Goal: Feedback & Contribution: Submit feedback/report problem

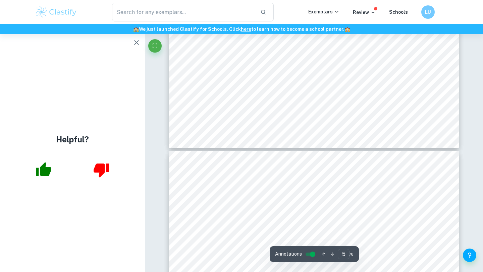
scroll to position [1829, 0]
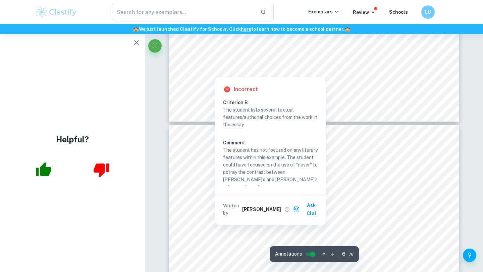
scroll to position [1854, 0]
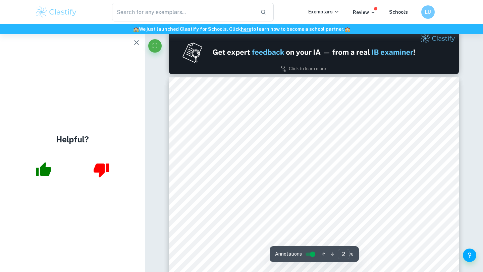
scroll to position [389, 0]
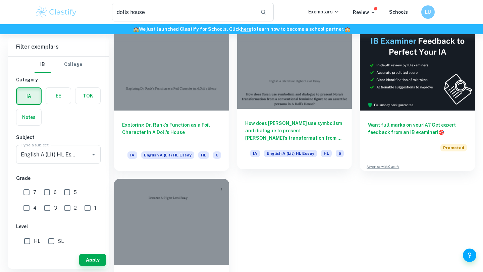
scroll to position [35, 0]
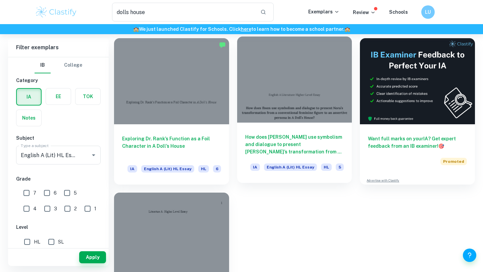
click at [277, 115] on div at bounding box center [294, 80] width 115 height 86
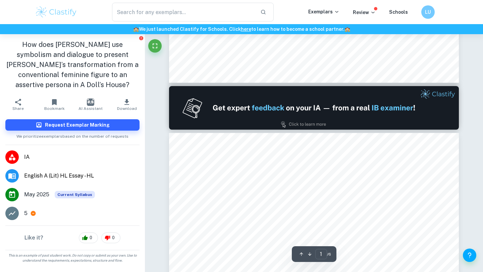
type input "2"
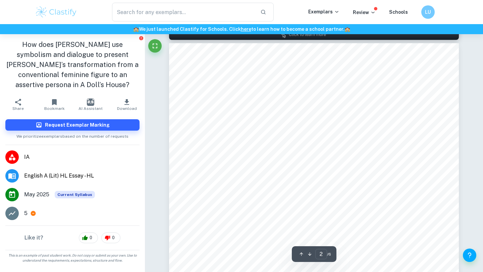
scroll to position [422, 0]
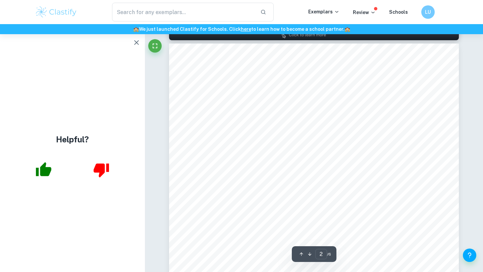
click at [135, 44] on icon "button" at bounding box center [136, 42] width 5 height 5
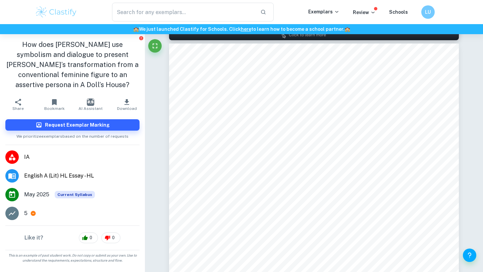
click at [12, 212] on icon at bounding box center [12, 214] width 7 height 4
click at [103, 121] on h6 "Request Exemplar Marking" at bounding box center [77, 124] width 65 height 7
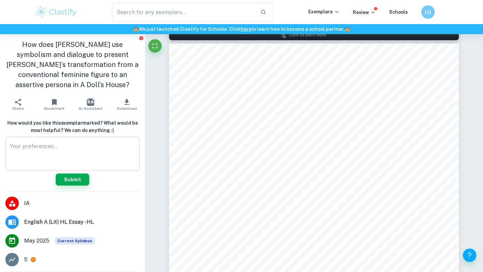
click at [89, 142] on textarea at bounding box center [72, 153] width 125 height 23
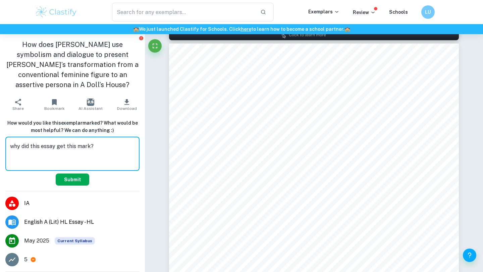
type textarea "why did this essay get this mark?"
click at [75, 175] on button "Submit" at bounding box center [73, 180] width 34 height 12
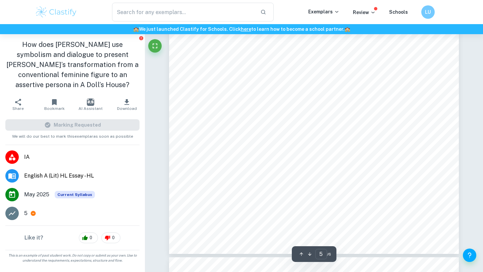
scroll to position [1721, 0]
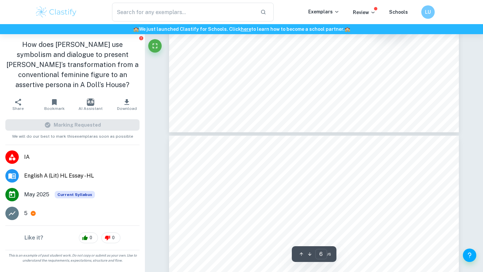
type input "5"
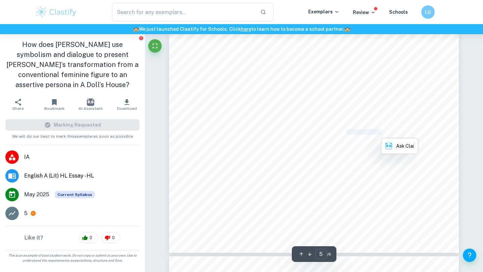
scroll to position [1722, 0]
click at [341, 108] on span "In summation, Ibsen9s intentions of expressing his ideology for individuality a…" at bounding box center [298, 109] width 191 height 5
